Goal: Find specific page/section: Find specific page/section

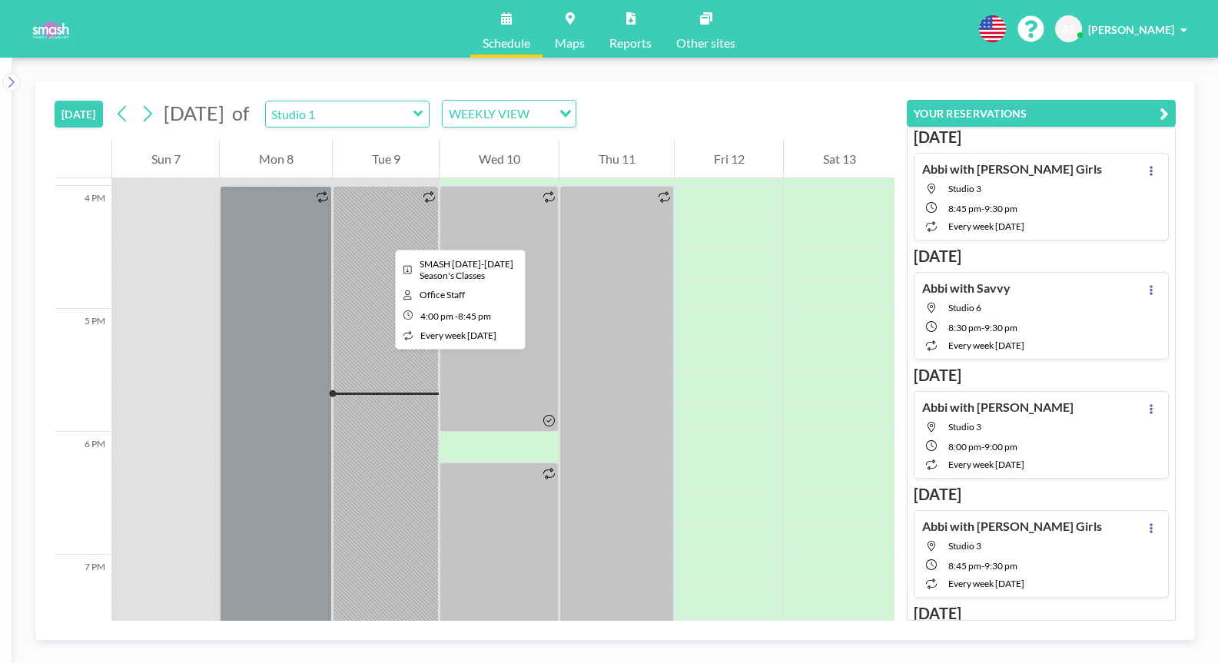
scroll to position [1952, 0]
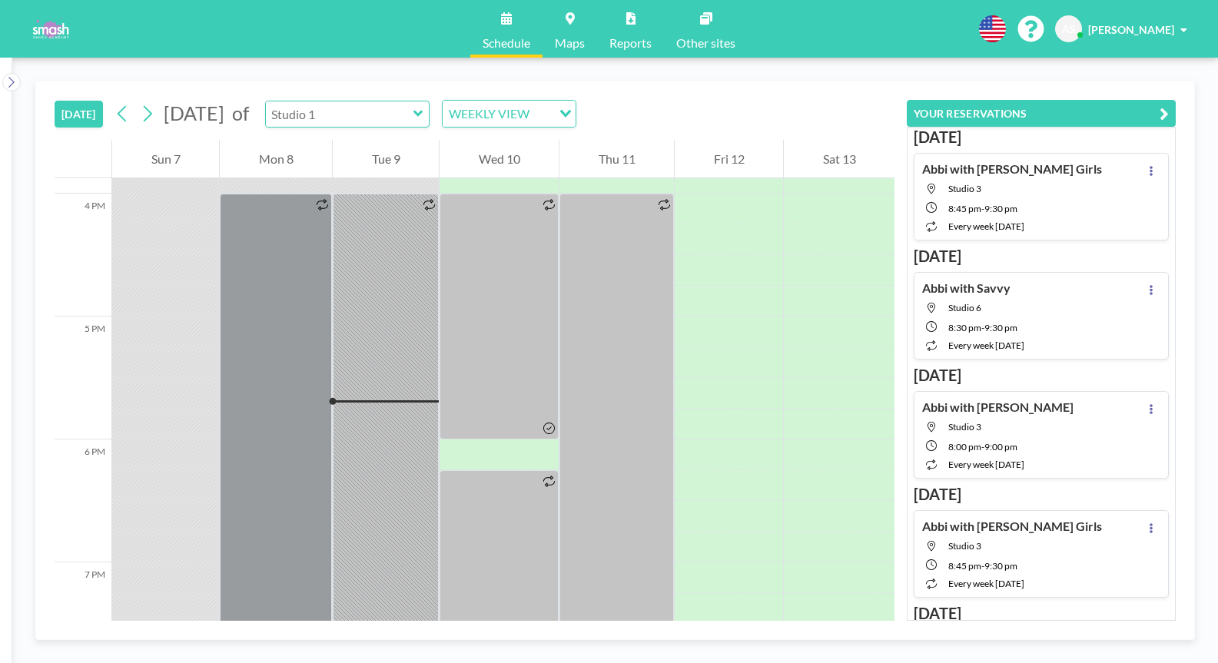
click at [413, 106] on input "text" at bounding box center [340, 113] width 148 height 25
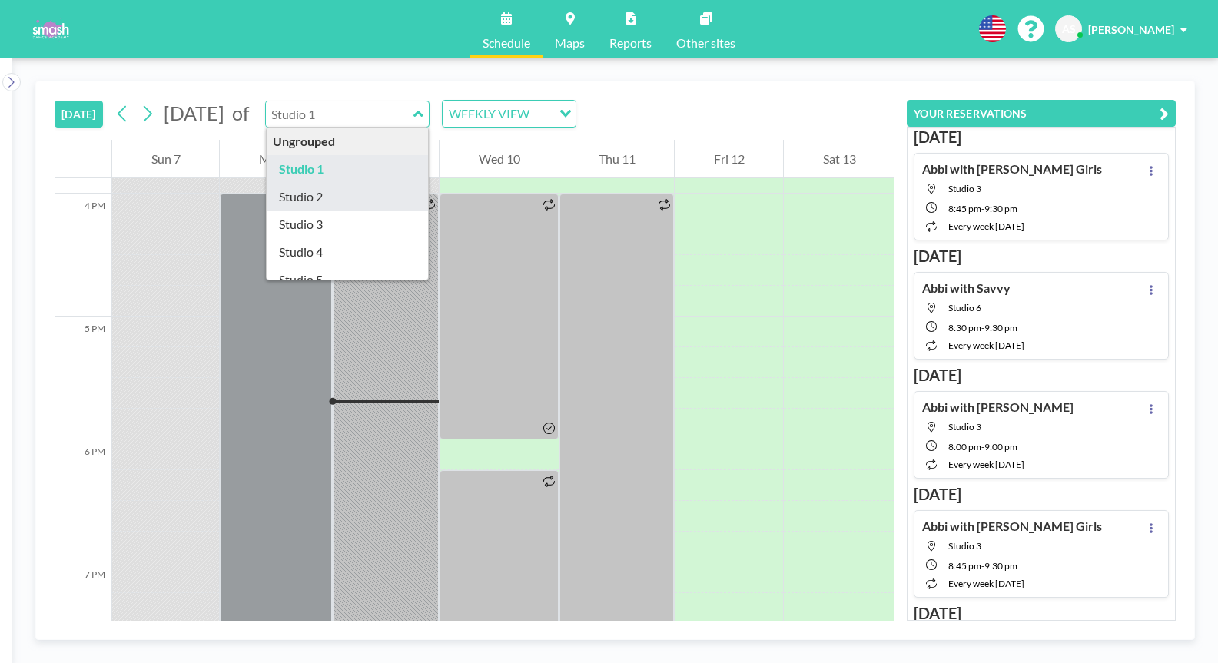
type input "Studio 2"
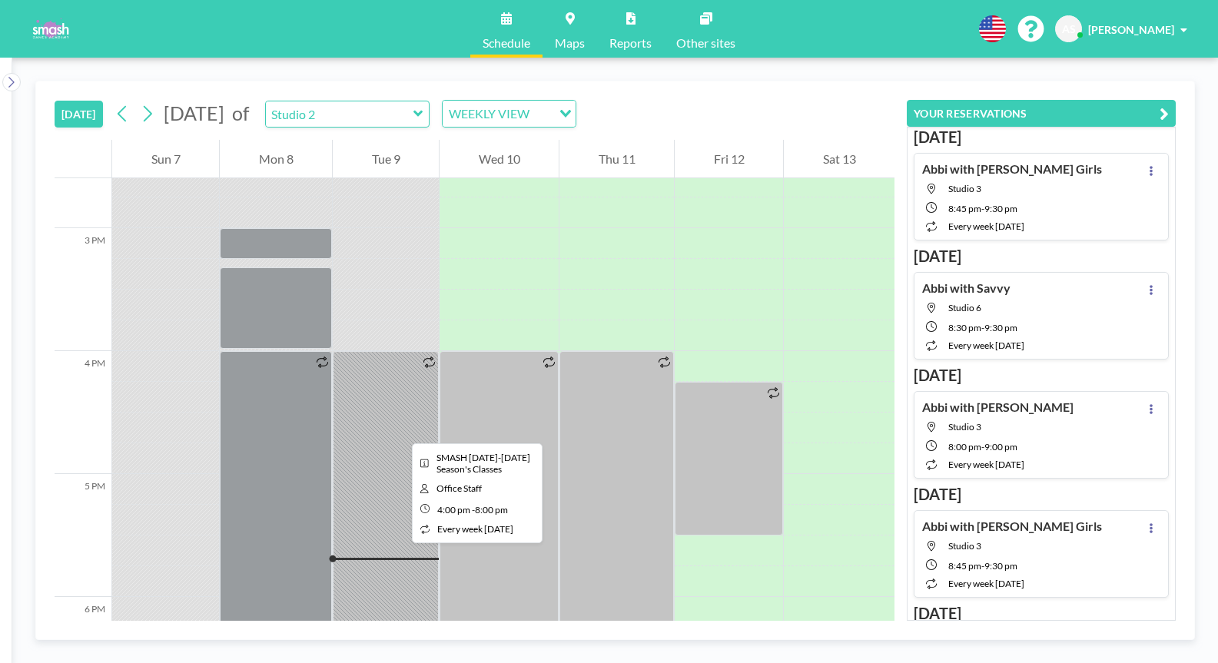
scroll to position [1790, 0]
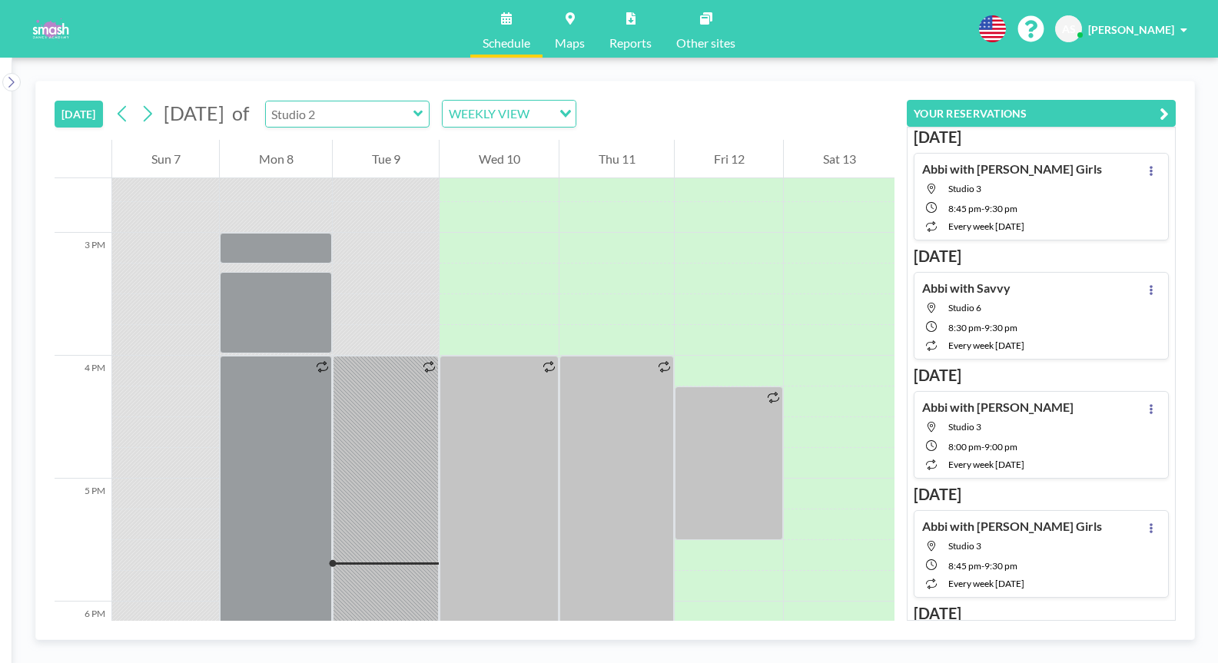
click at [413, 112] on input "text" at bounding box center [340, 113] width 148 height 25
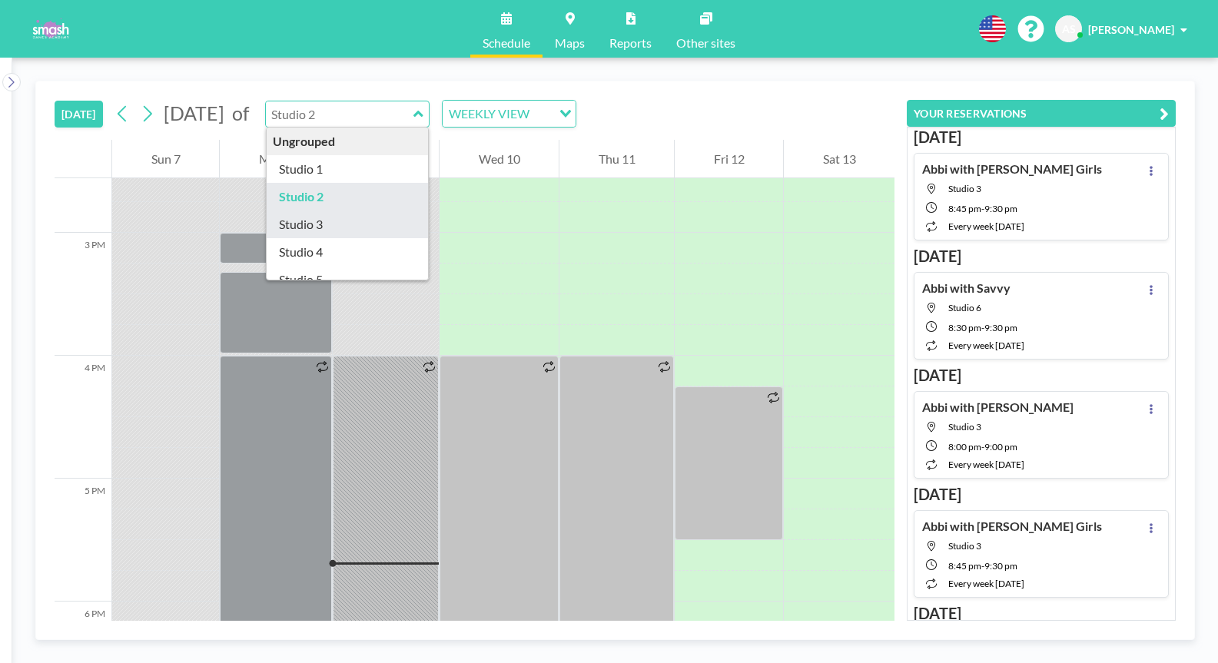
type input "Studio 3"
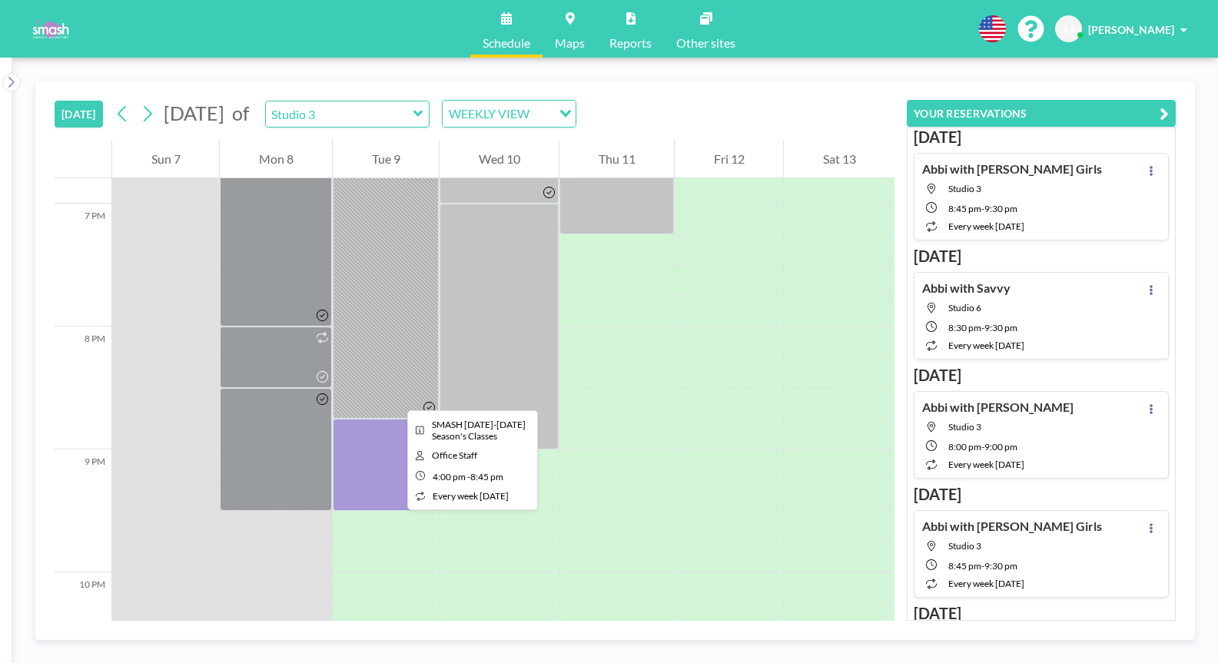
scroll to position [2313, 0]
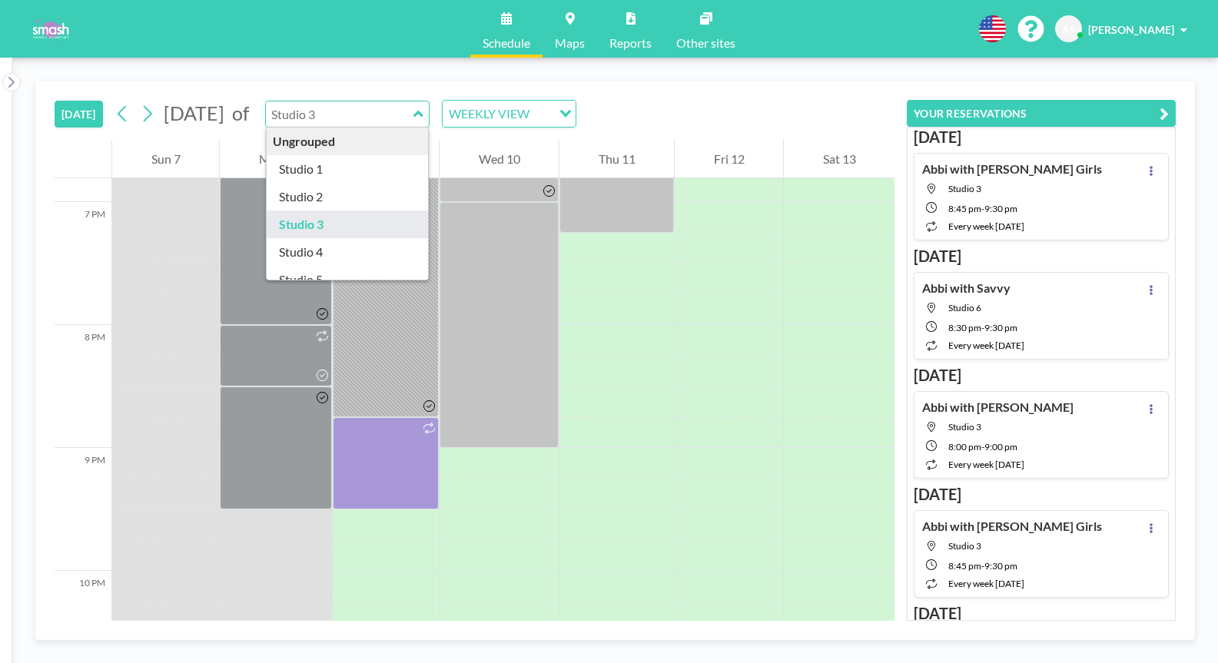
click at [413, 112] on input "text" at bounding box center [340, 113] width 148 height 25
type input "Studio 4"
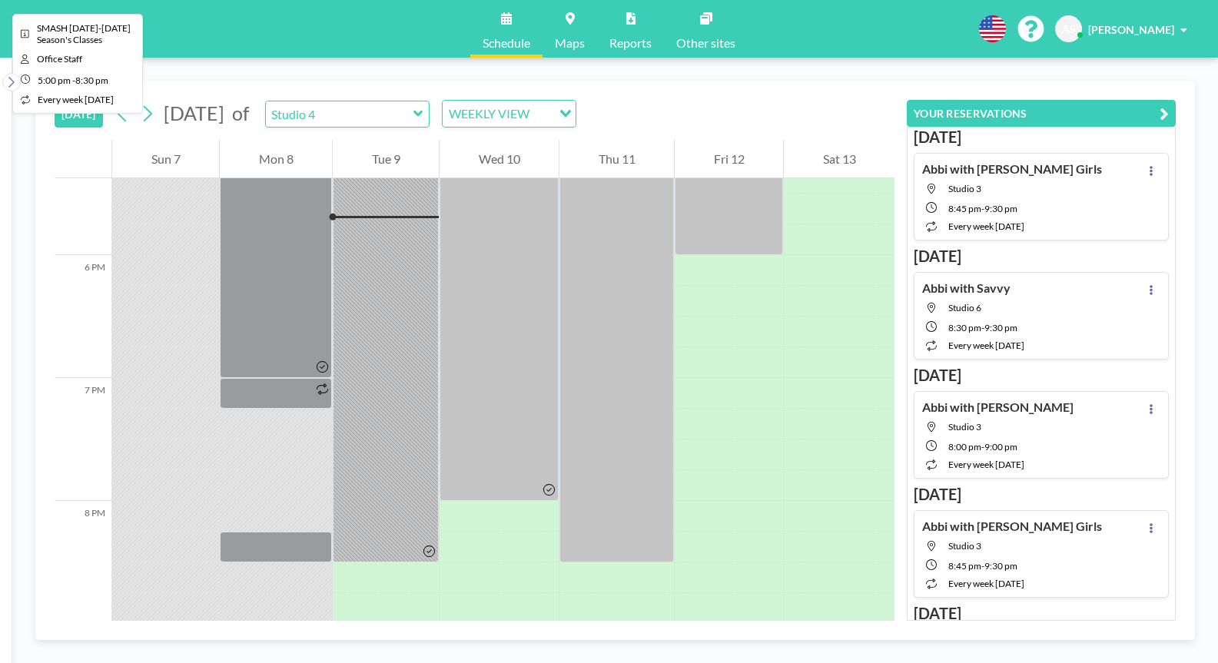
scroll to position [2164, 0]
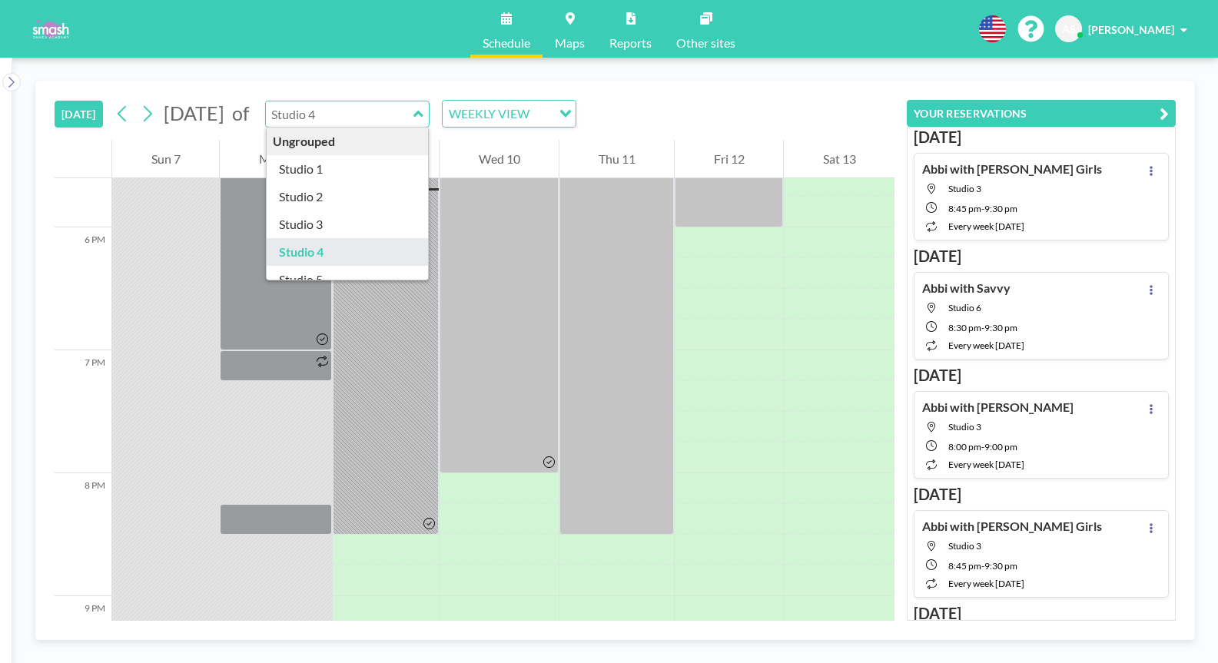
click at [413, 118] on input "text" at bounding box center [340, 113] width 148 height 25
type input "Studio 5"
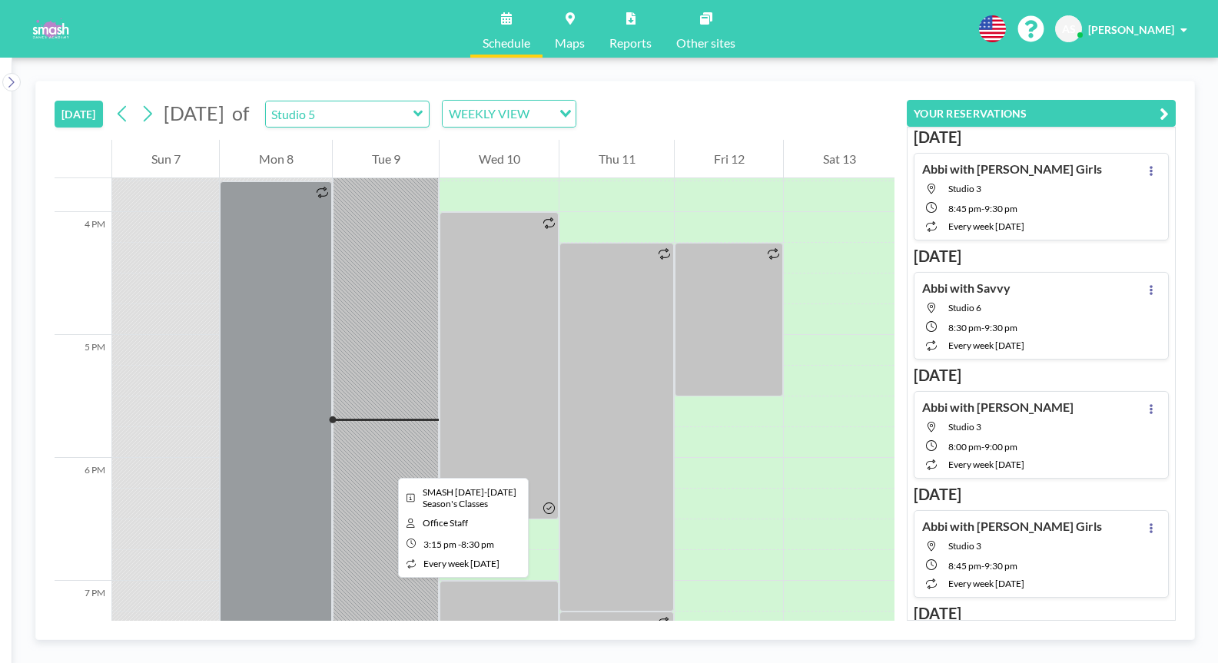
scroll to position [1936, 0]
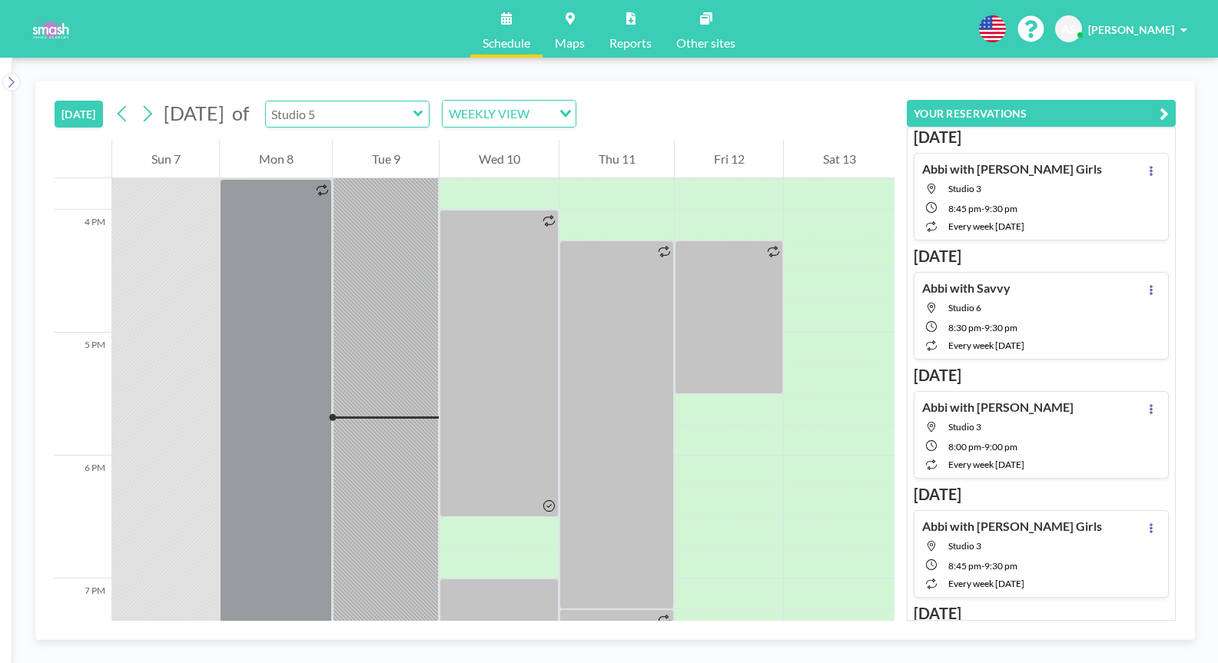
click at [407, 116] on input "text" at bounding box center [340, 113] width 148 height 25
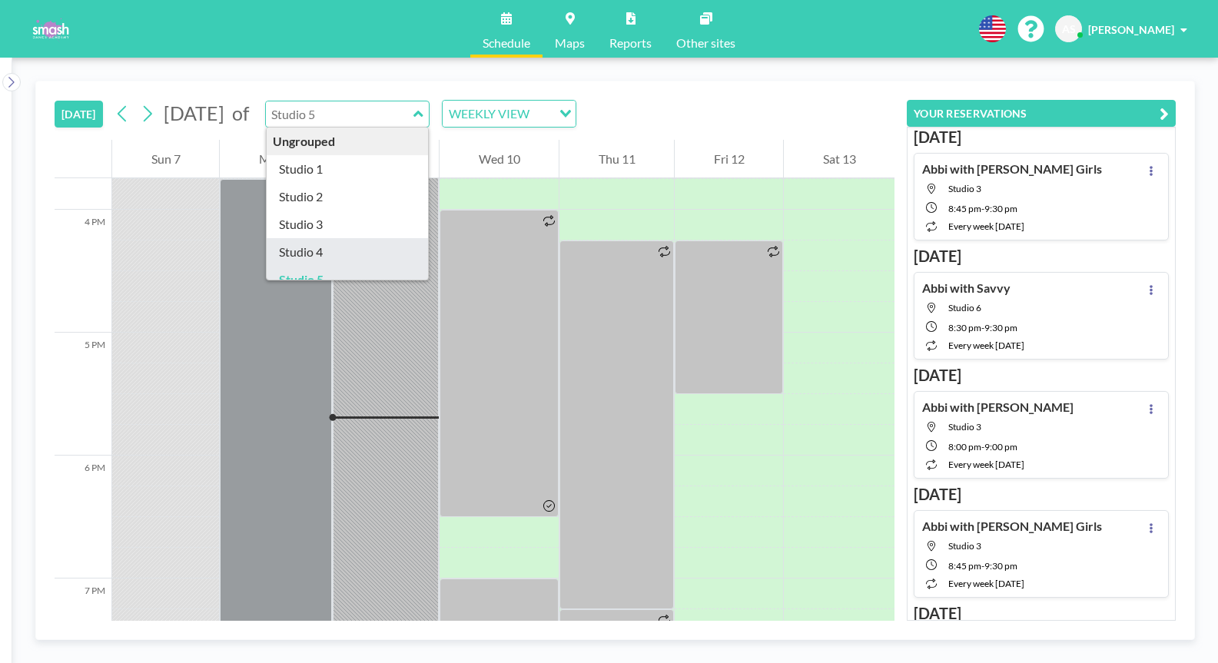
scroll to position [69, 0]
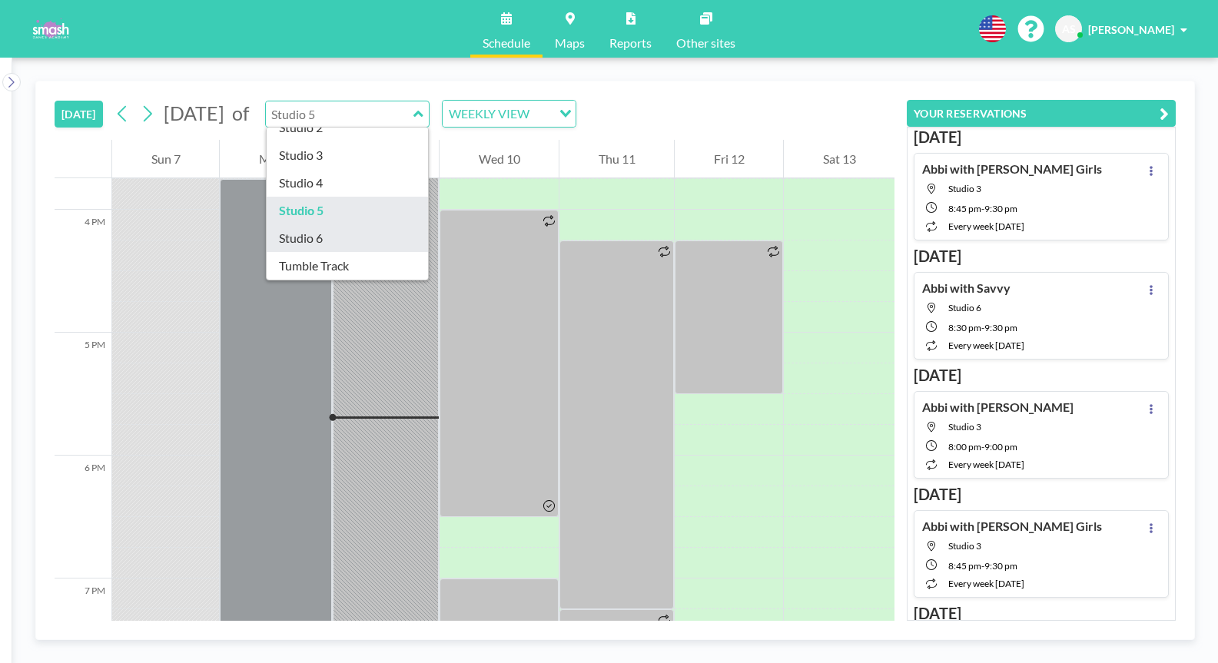
type input "Studio 6"
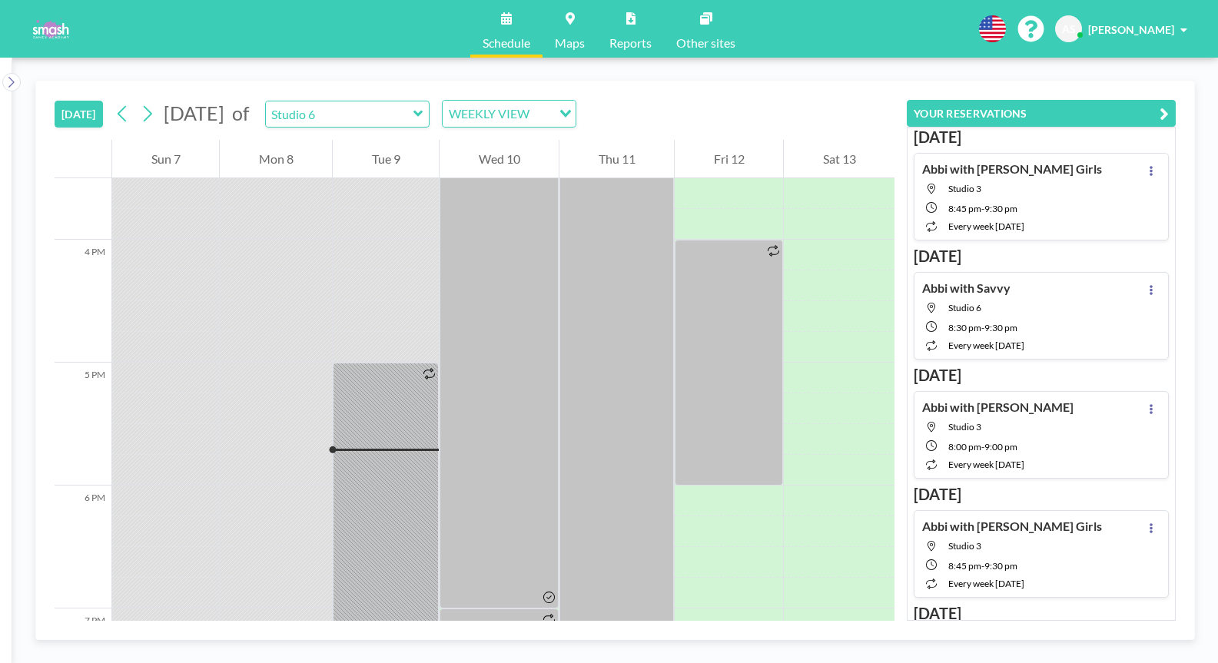
scroll to position [1911, 0]
click at [396, 119] on input "text" at bounding box center [340, 113] width 148 height 25
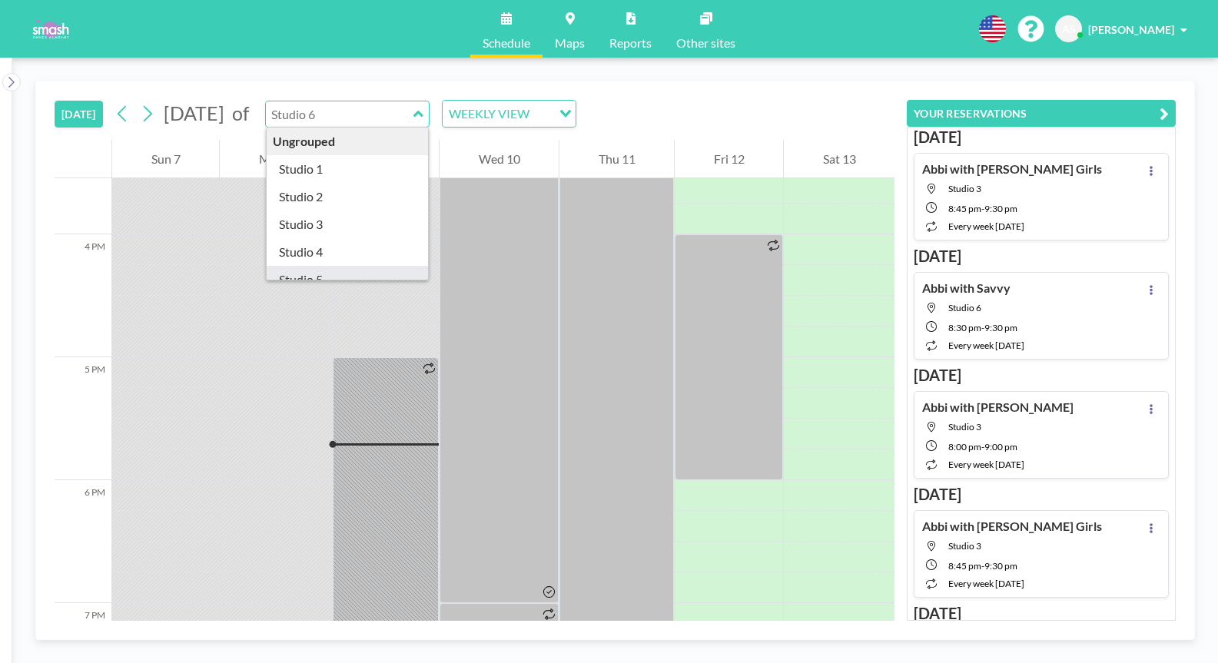
scroll to position [69, 0]
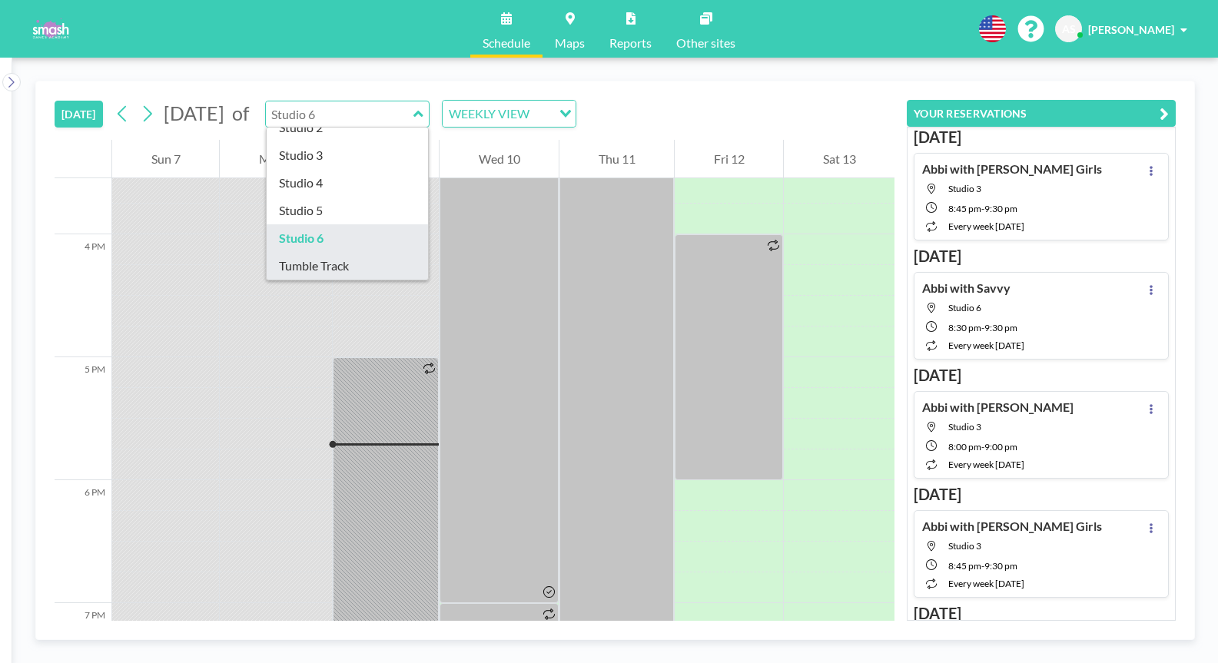
type input "Tumble Track"
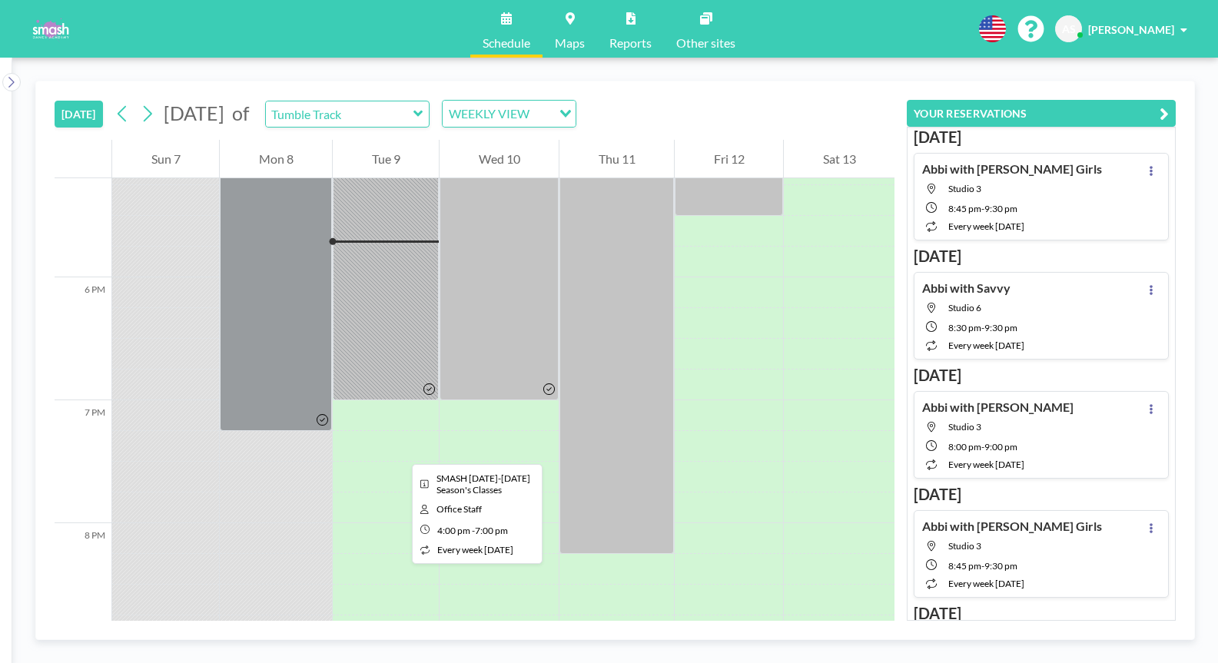
scroll to position [2121, 0]
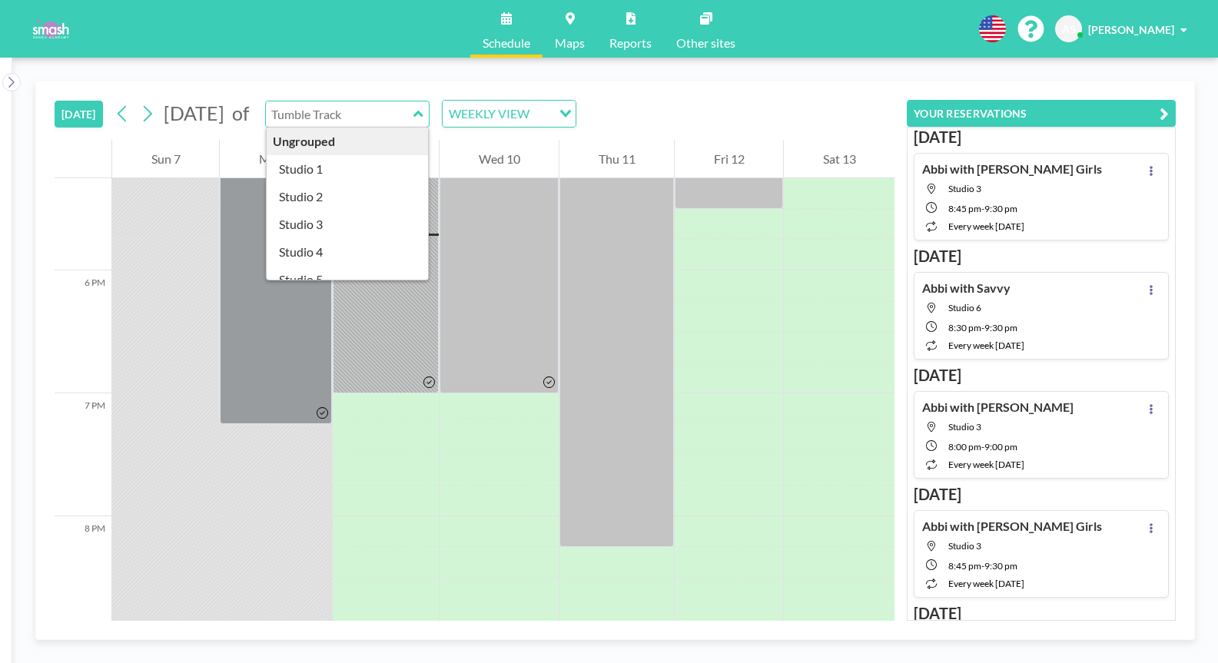
click at [413, 109] on input "text" at bounding box center [340, 113] width 148 height 25
type input "Studio 1"
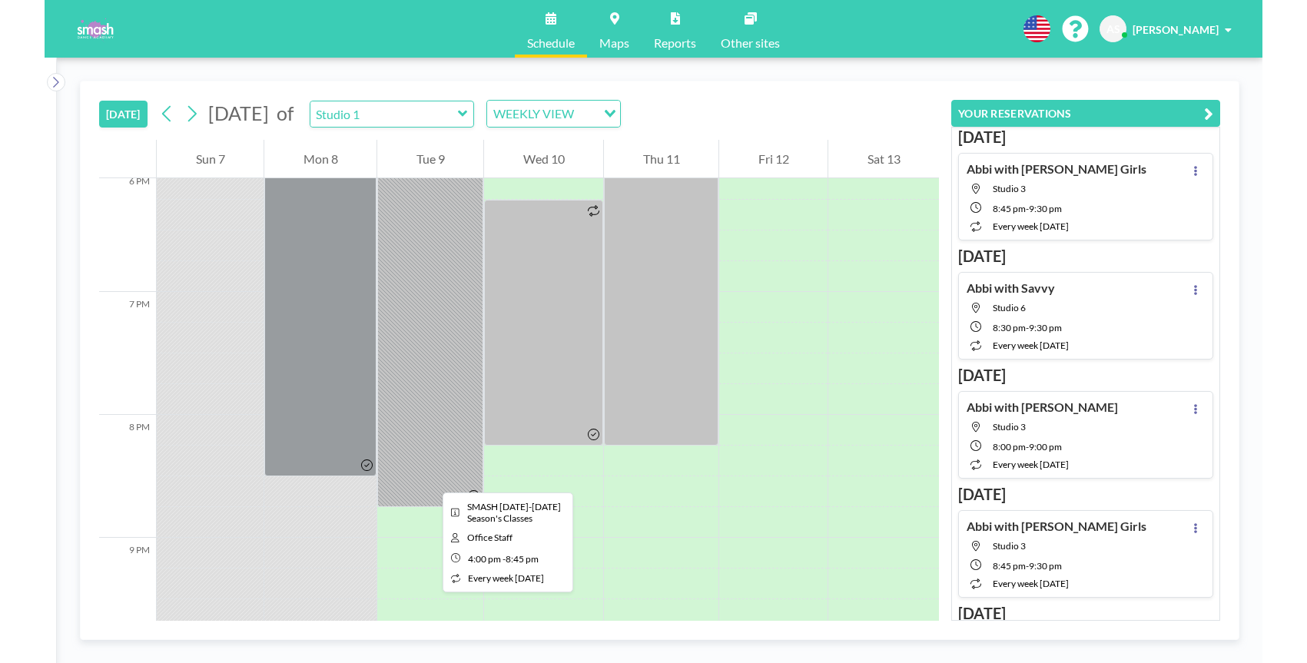
scroll to position [2240, 0]
